Goal: Transaction & Acquisition: Subscribe to service/newsletter

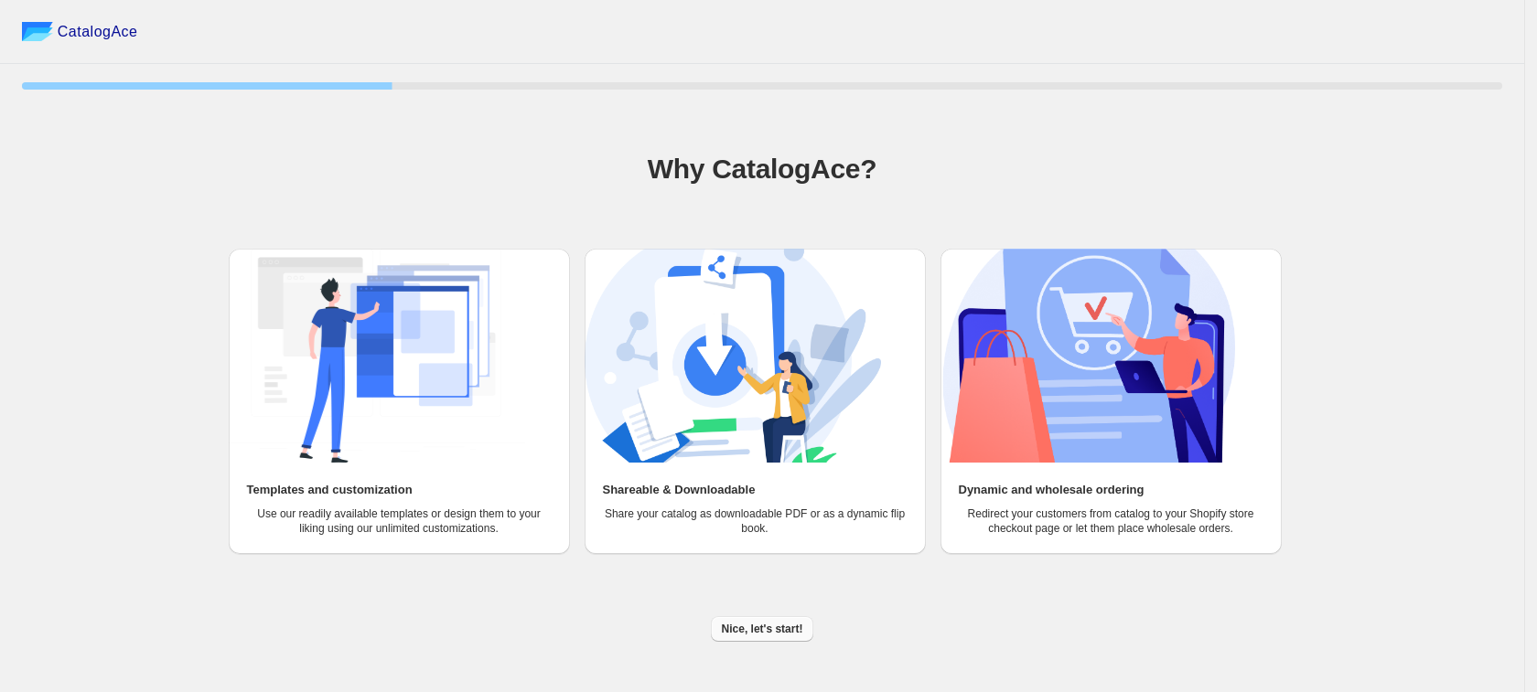
click at [779, 620] on button "Nice, let's start!" at bounding box center [762, 629] width 103 height 26
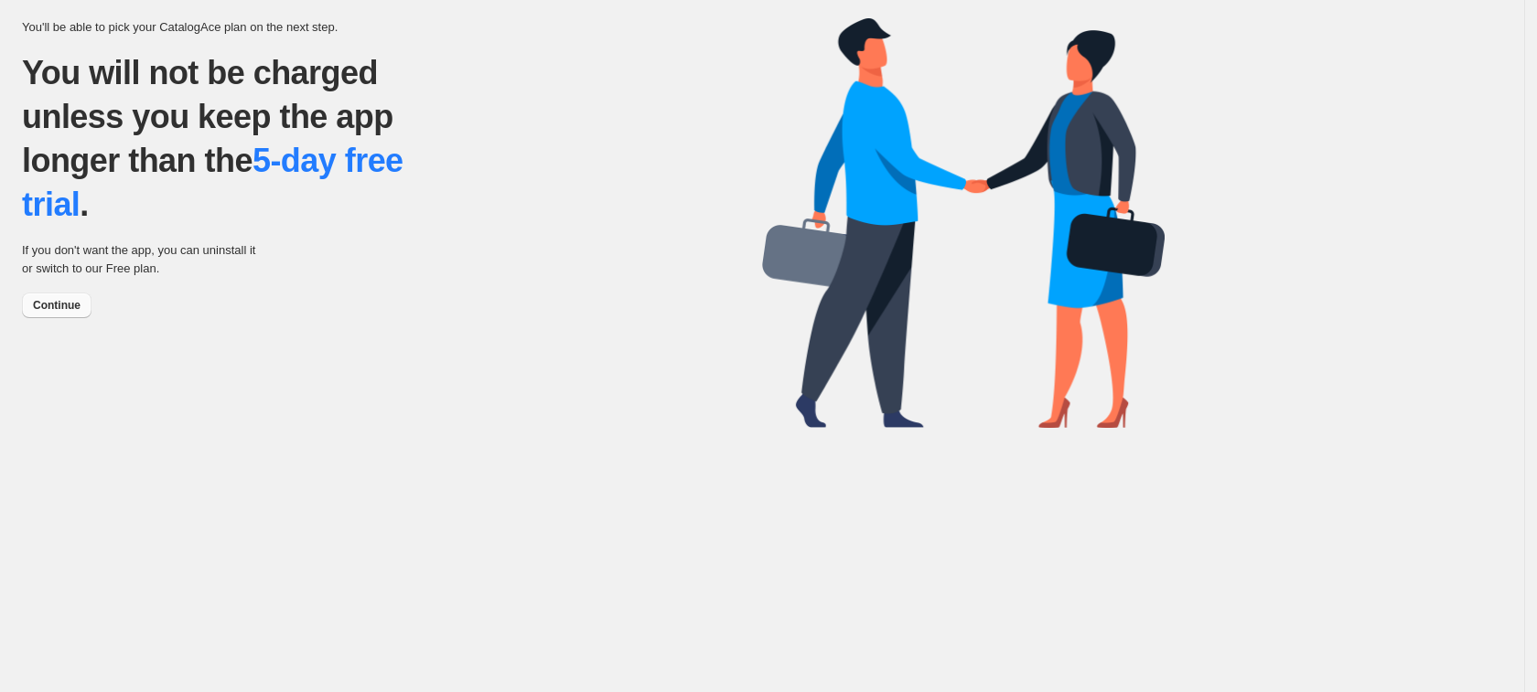
click at [49, 306] on span "Continue" at bounding box center [57, 305] width 48 height 15
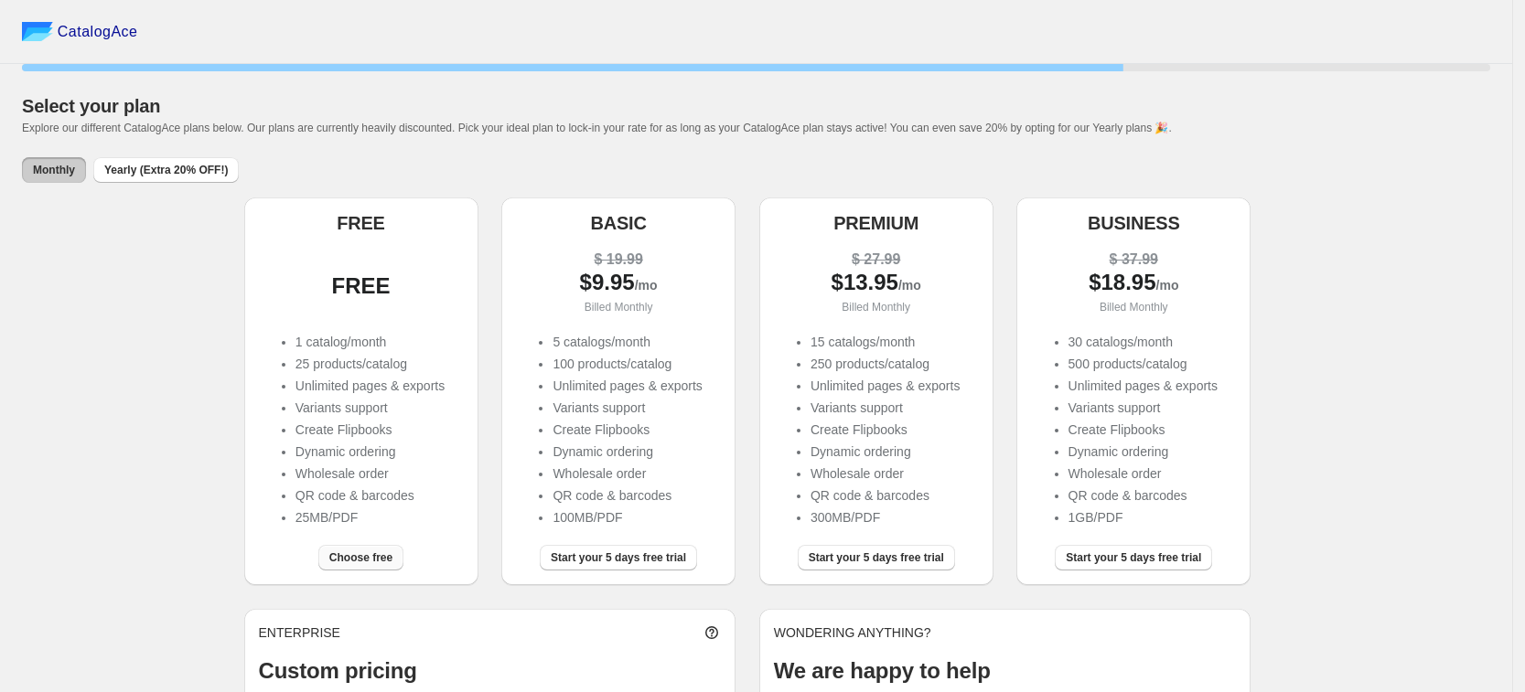
click at [376, 550] on button "Choose free" at bounding box center [360, 558] width 85 height 26
